Goal: Information Seeking & Learning: Check status

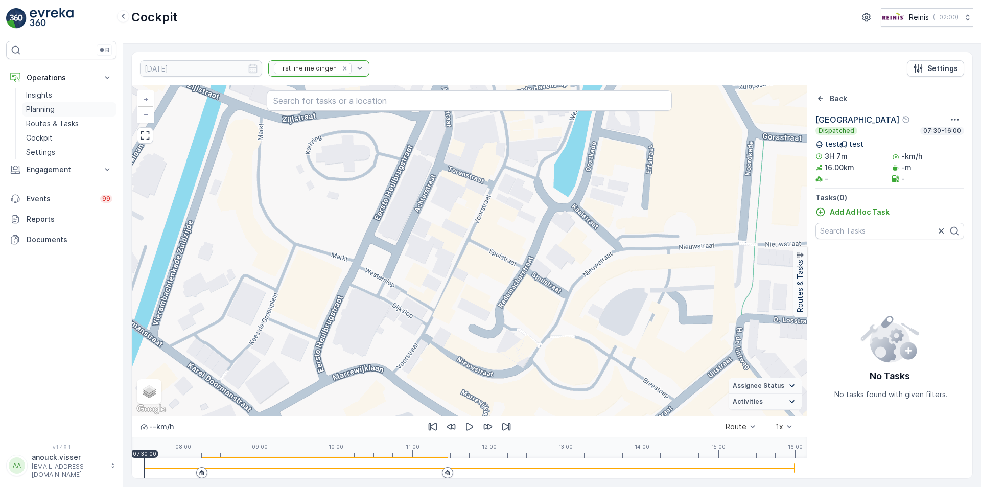
click at [52, 111] on p "Planning" at bounding box center [40, 109] width 29 height 10
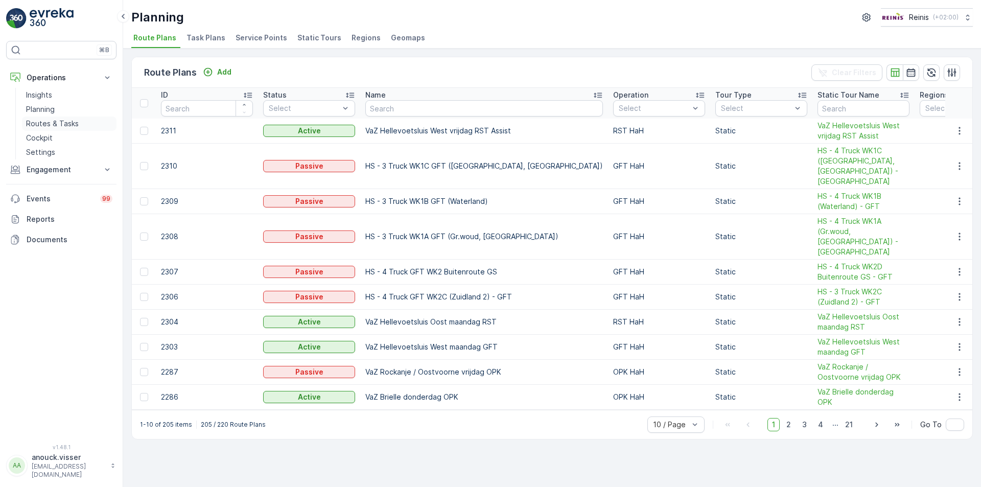
click at [79, 128] on link "Routes & Tasks" at bounding box center [69, 123] width 95 height 14
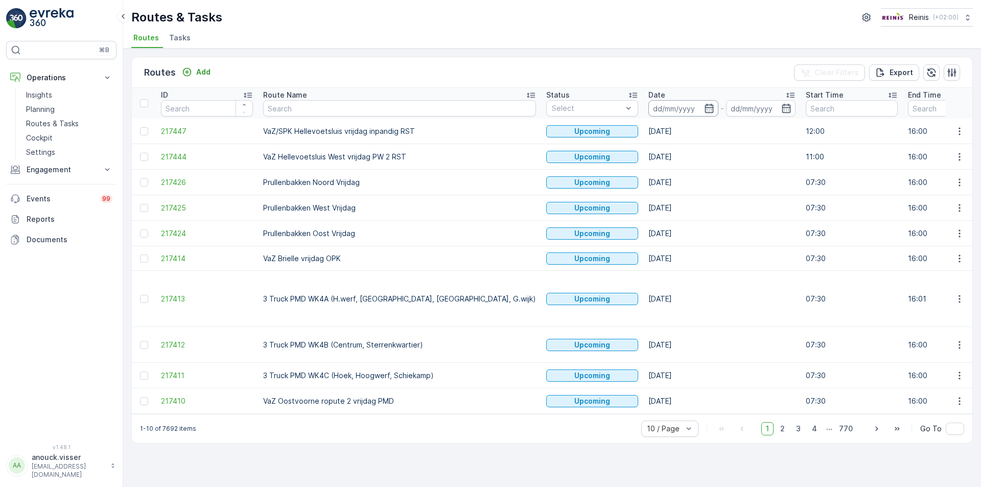
click at [648, 107] on input at bounding box center [683, 108] width 70 height 16
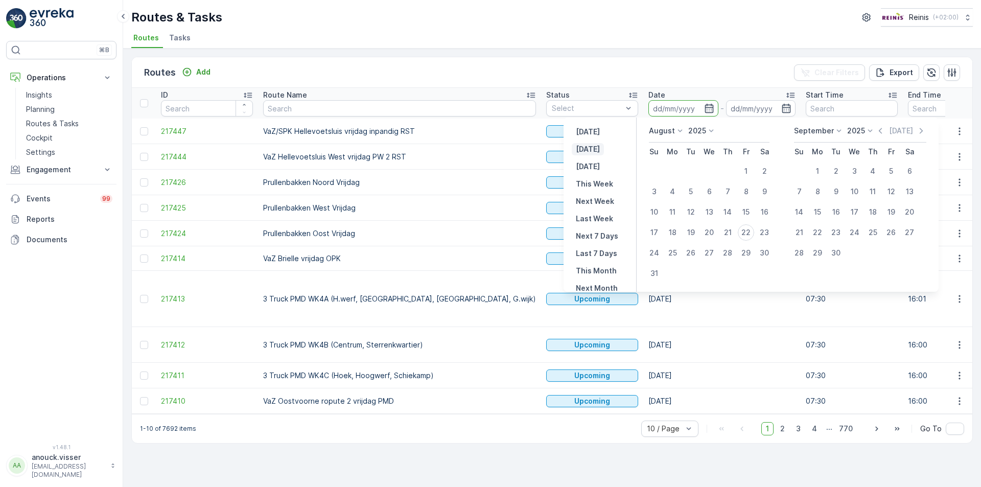
click at [577, 145] on p "[DATE]" at bounding box center [588, 149] width 24 height 10
type input "[DATE]"
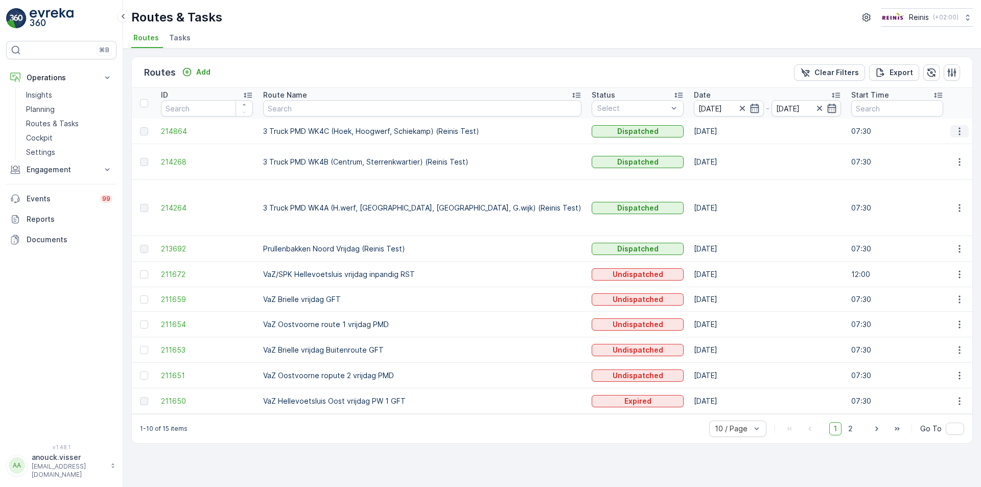
click at [959, 130] on icon "button" at bounding box center [959, 131] width 10 height 10
click at [952, 147] on span "See More Details" at bounding box center [935, 147] width 59 height 10
click at [955, 159] on icon "button" at bounding box center [959, 162] width 10 height 10
click at [923, 180] on span "See More Details" at bounding box center [935, 177] width 59 height 10
click at [959, 204] on icon "button" at bounding box center [959, 208] width 2 height 8
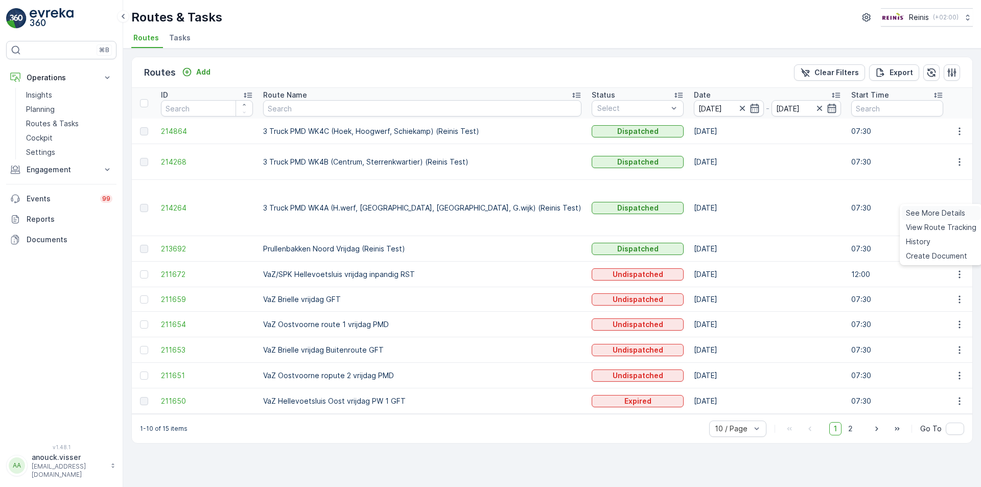
click at [934, 214] on span "See More Details" at bounding box center [935, 213] width 59 height 10
